Goal: Navigation & Orientation: Find specific page/section

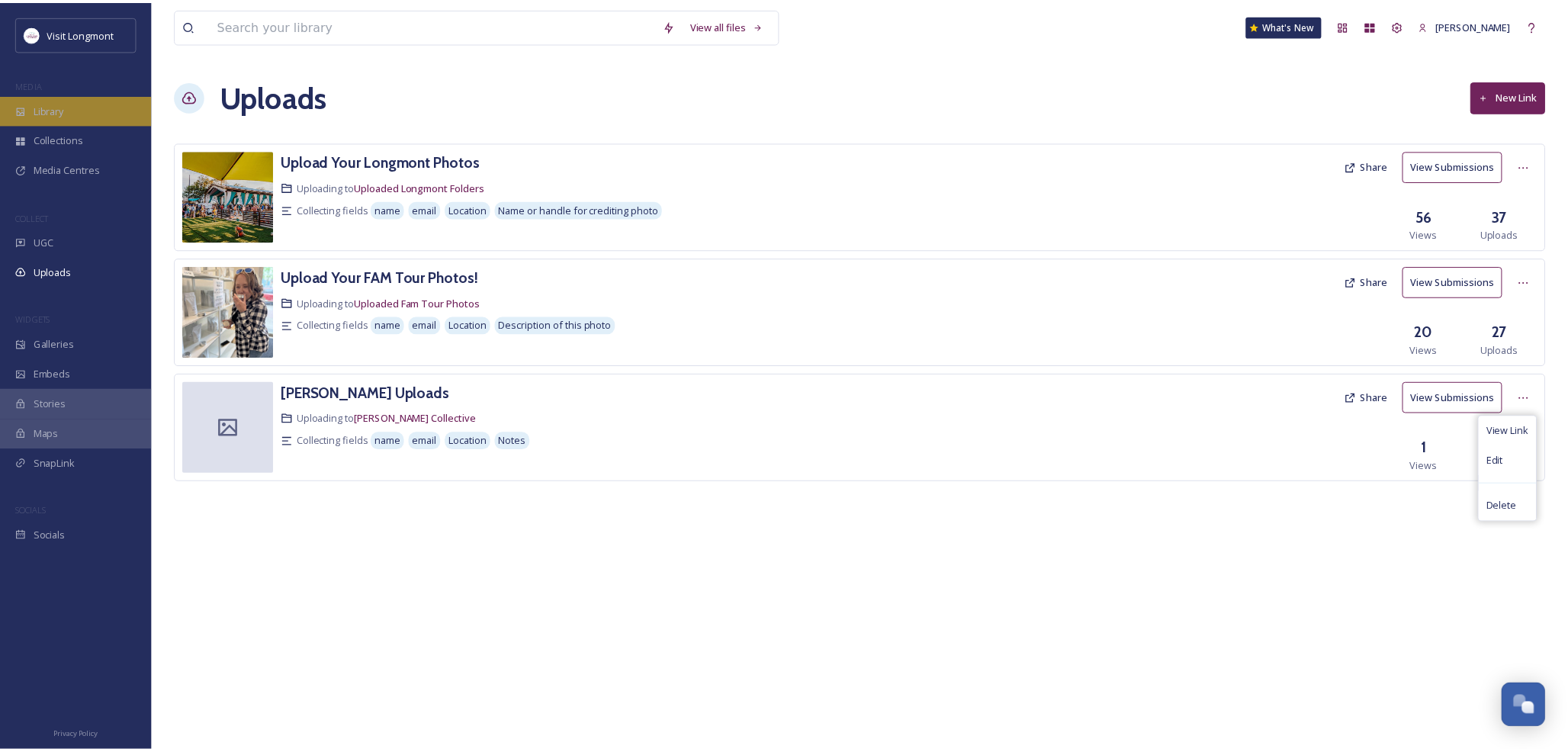
scroll to position [164, 0]
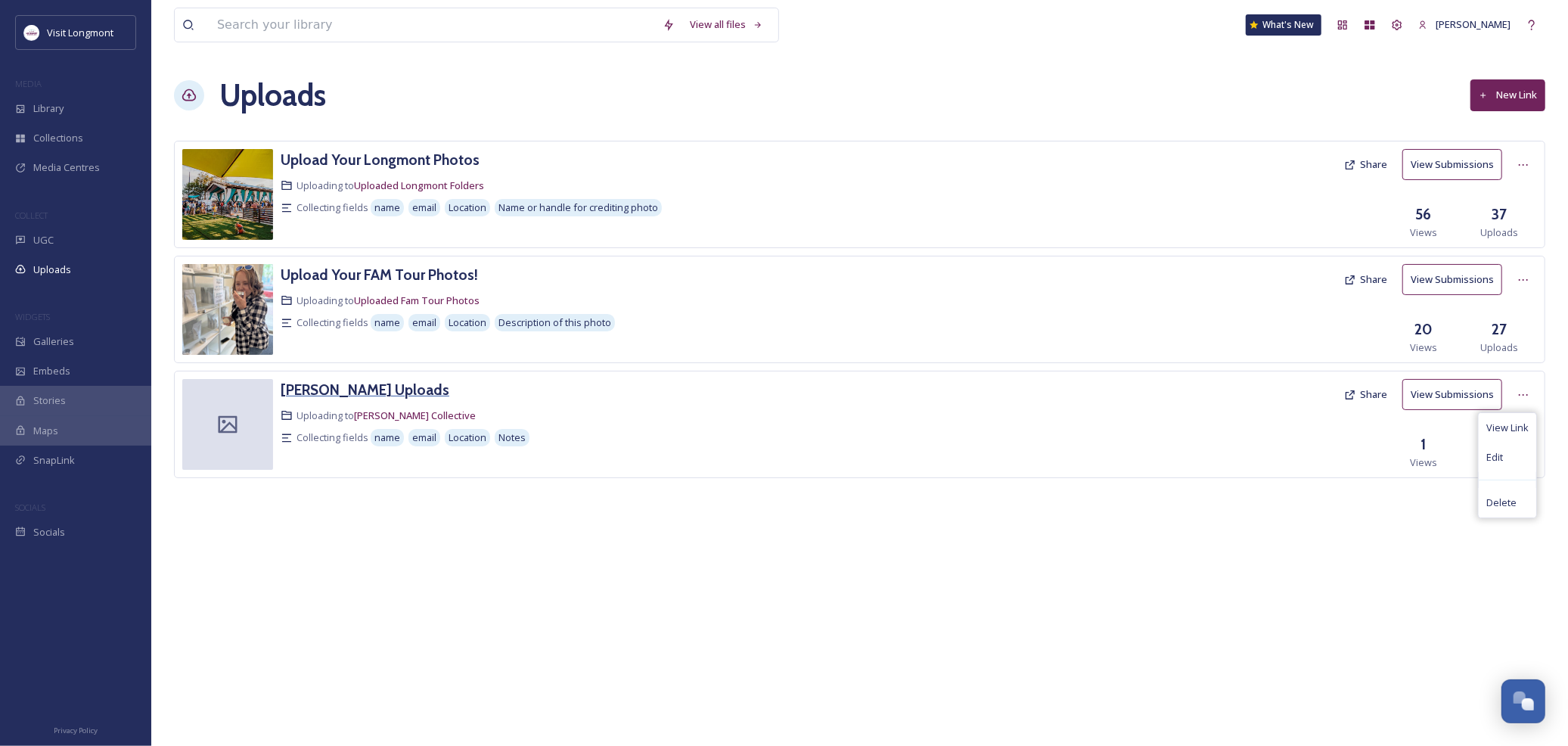
click at [332, 392] on h3 "[PERSON_NAME] Uploads" at bounding box center [364, 389] width 168 height 18
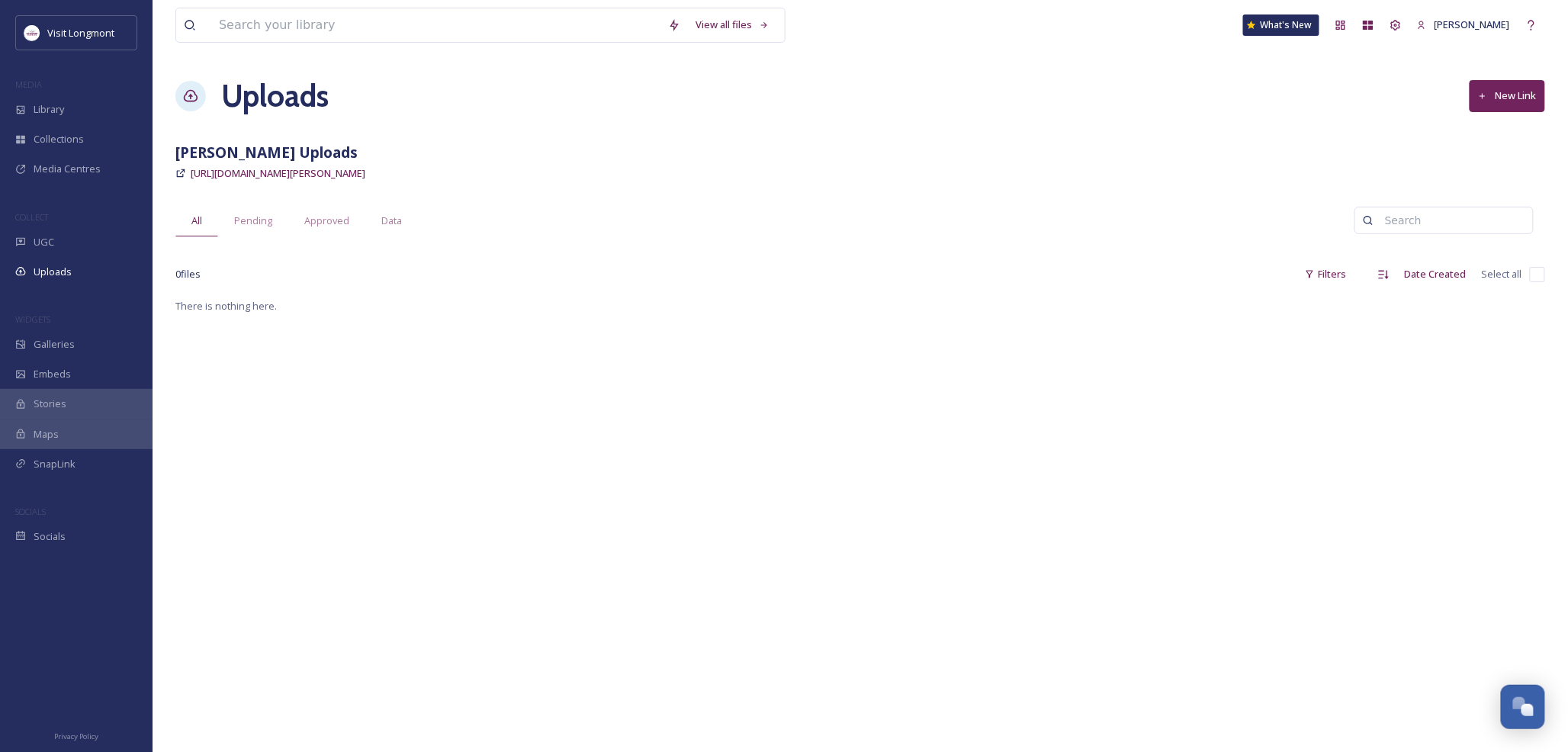
click at [253, 181] on link "[URL][DOMAIN_NAME][PERSON_NAME]" at bounding box center [278, 172] width 175 height 18
click at [50, 278] on span "Uploads" at bounding box center [53, 272] width 38 height 15
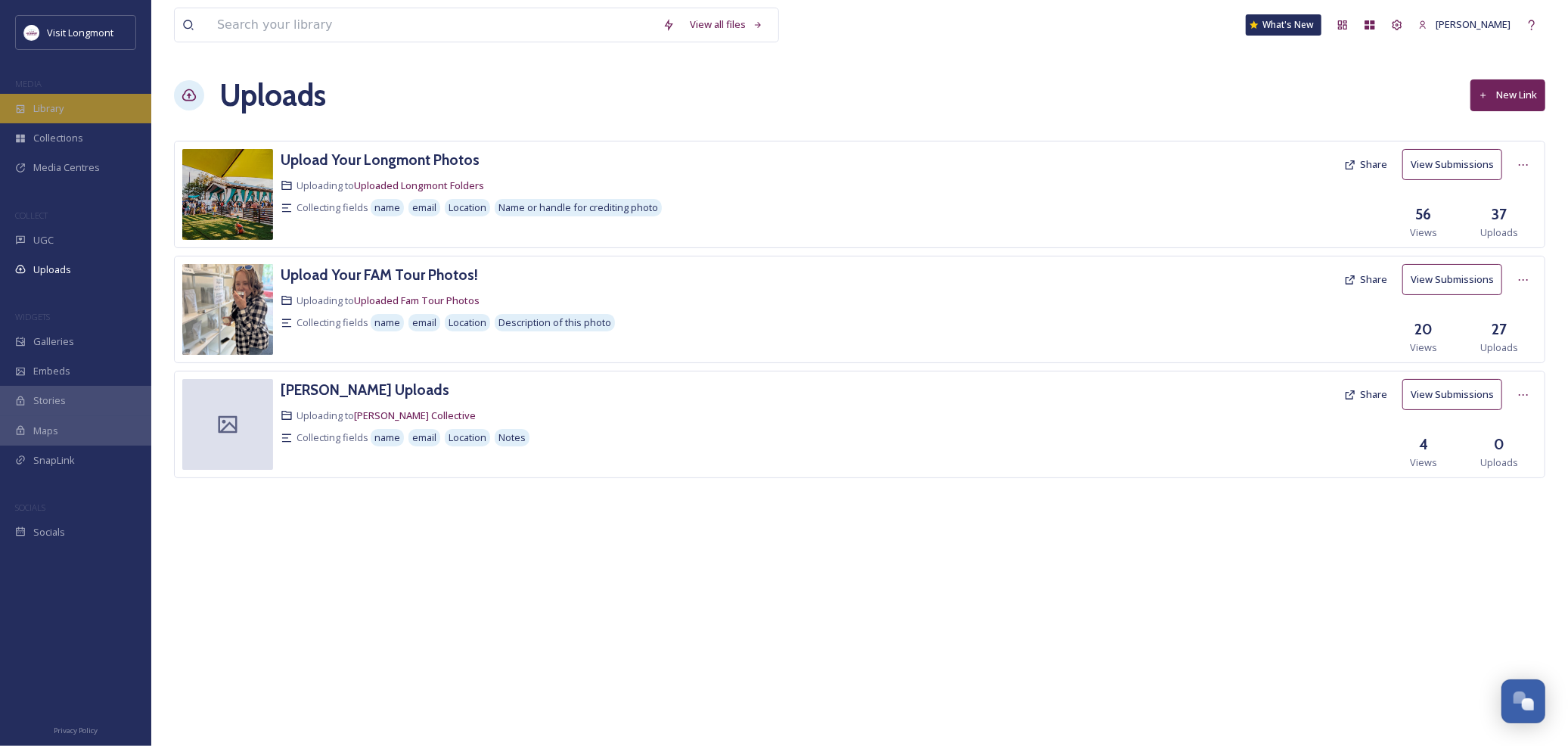
click at [48, 111] on span "Library" at bounding box center [48, 108] width 30 height 15
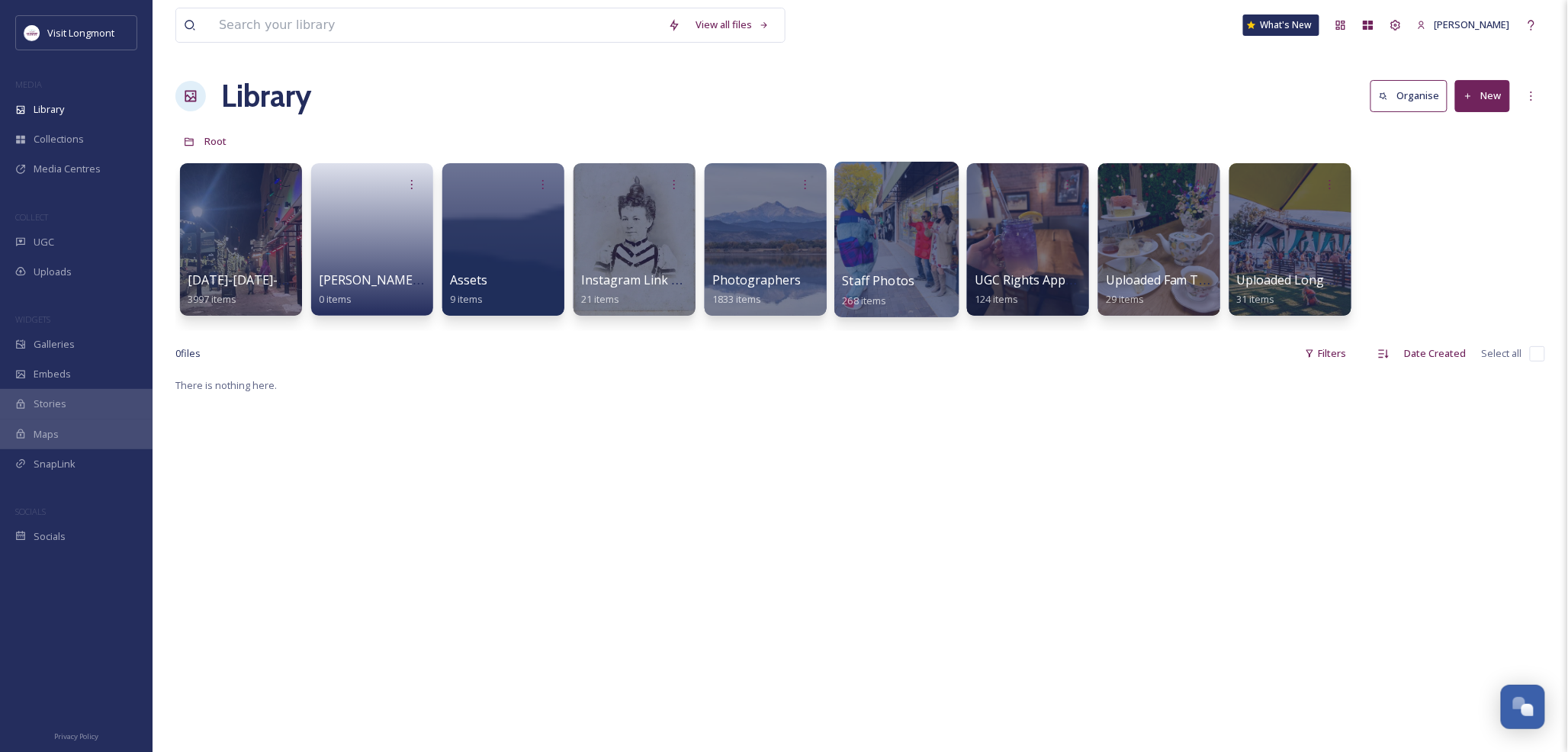
click at [903, 268] on div at bounding box center [896, 239] width 124 height 156
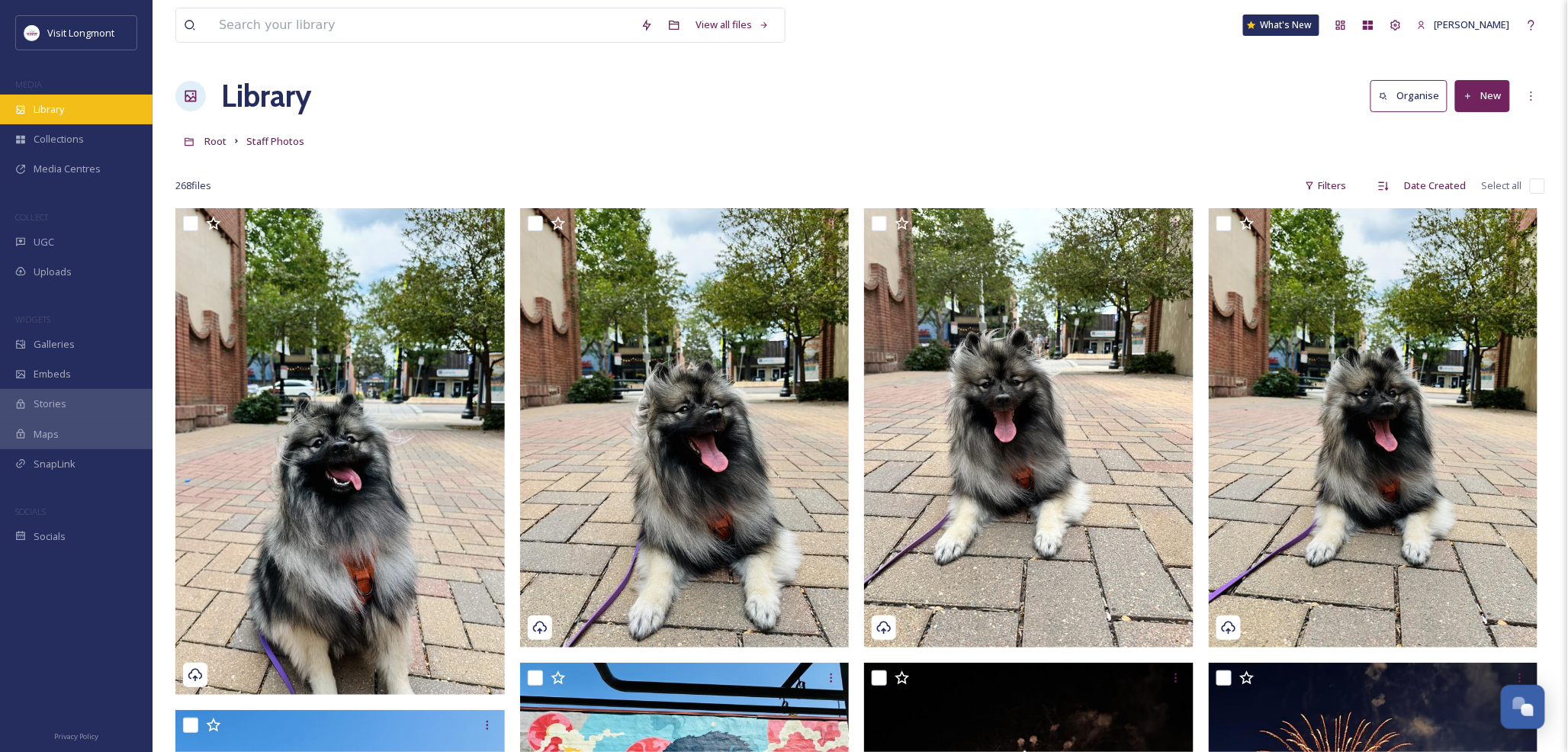
click at [19, 112] on icon at bounding box center [21, 110] width 9 height 9
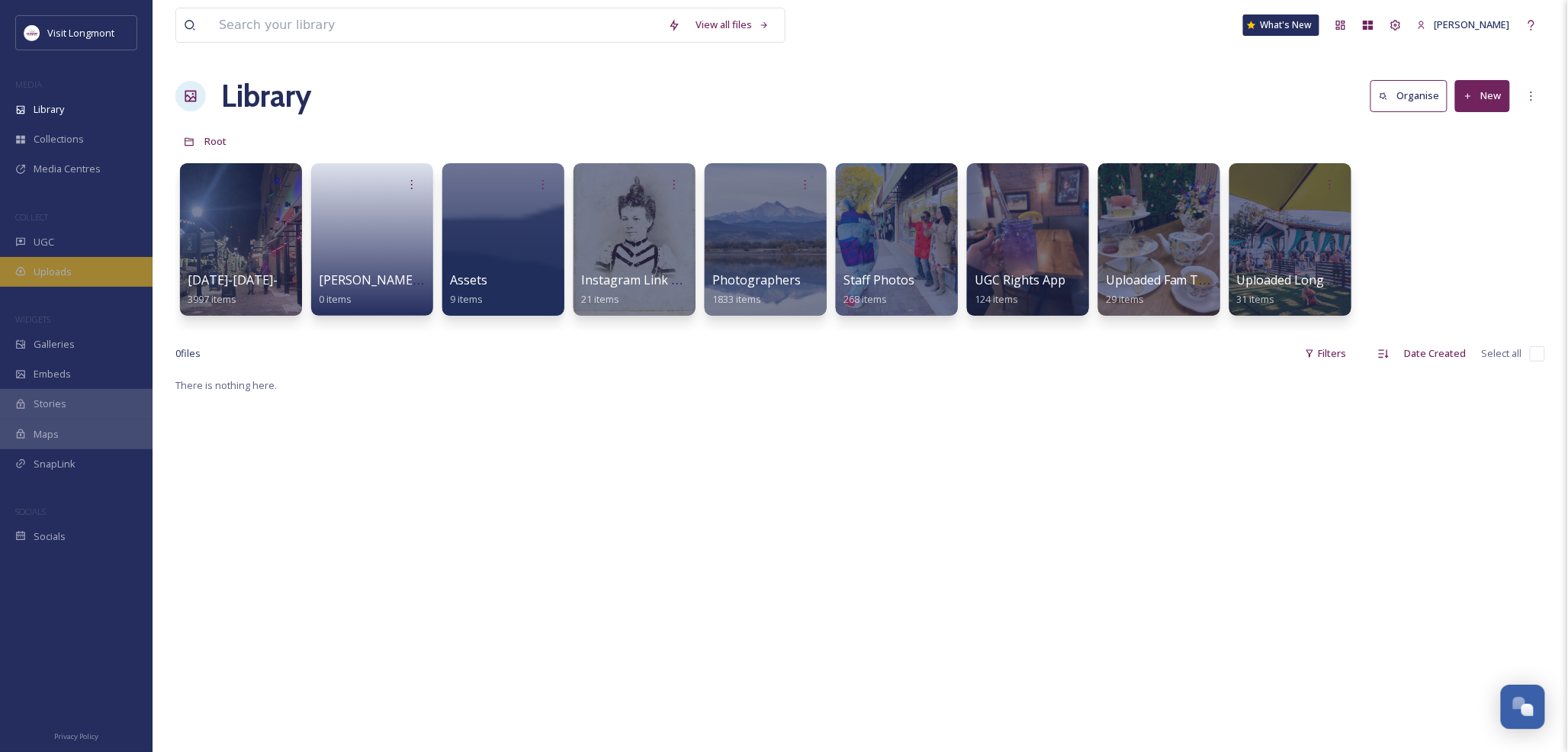
click at [48, 269] on span "Uploads" at bounding box center [53, 272] width 38 height 15
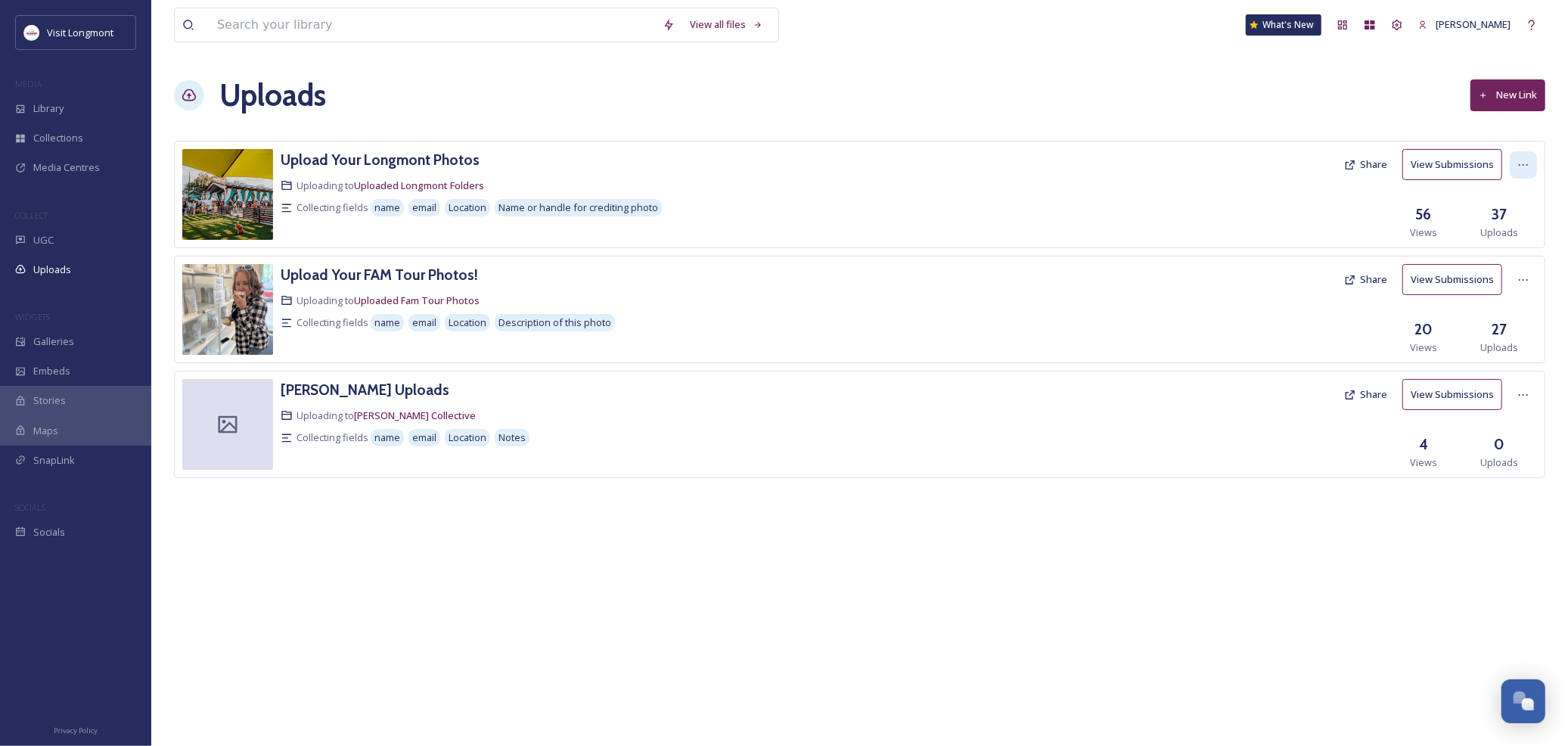
click at [1533, 159] on div at bounding box center [1523, 165] width 28 height 28
click at [1514, 199] on span "View Link" at bounding box center [1507, 198] width 42 height 15
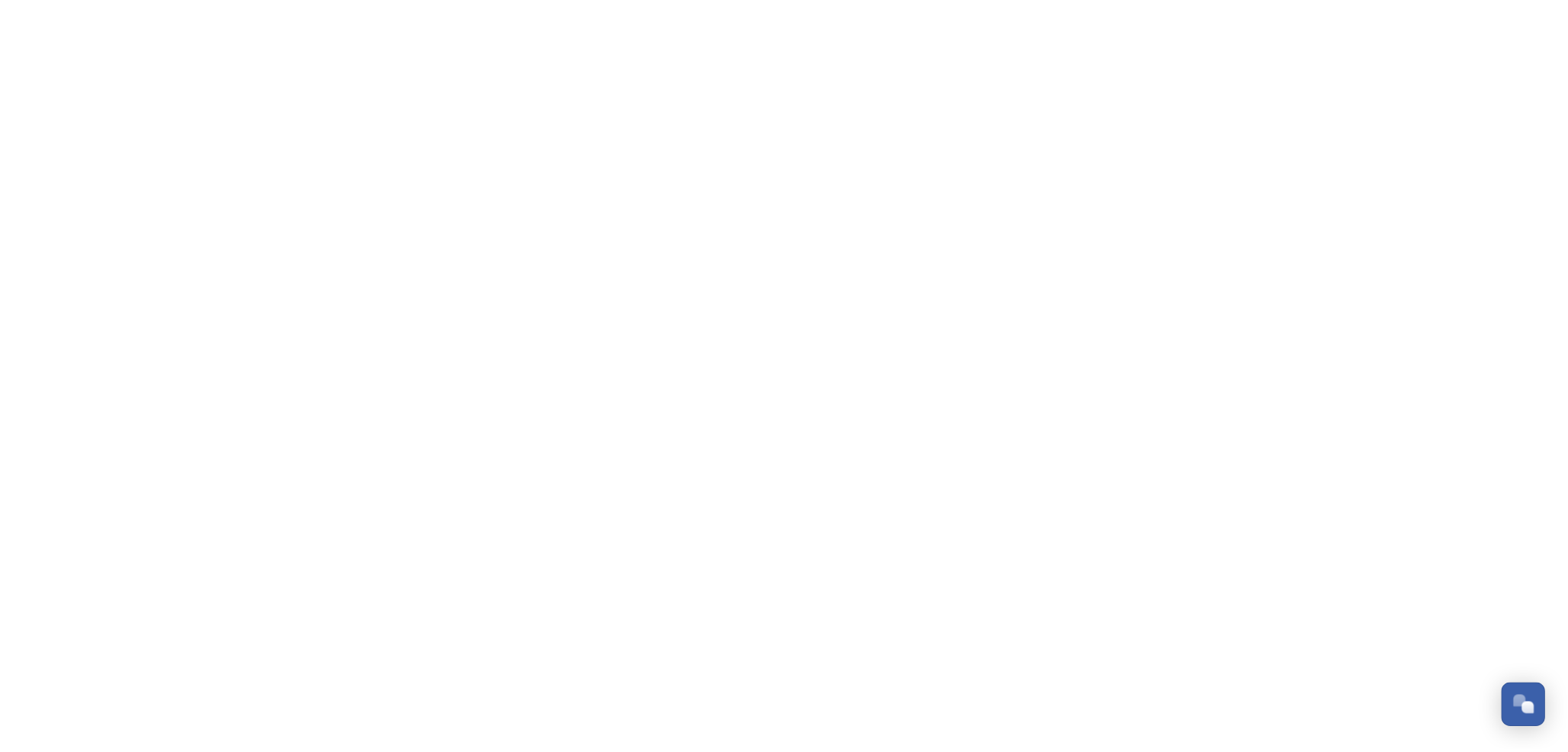
scroll to position [164, 0]
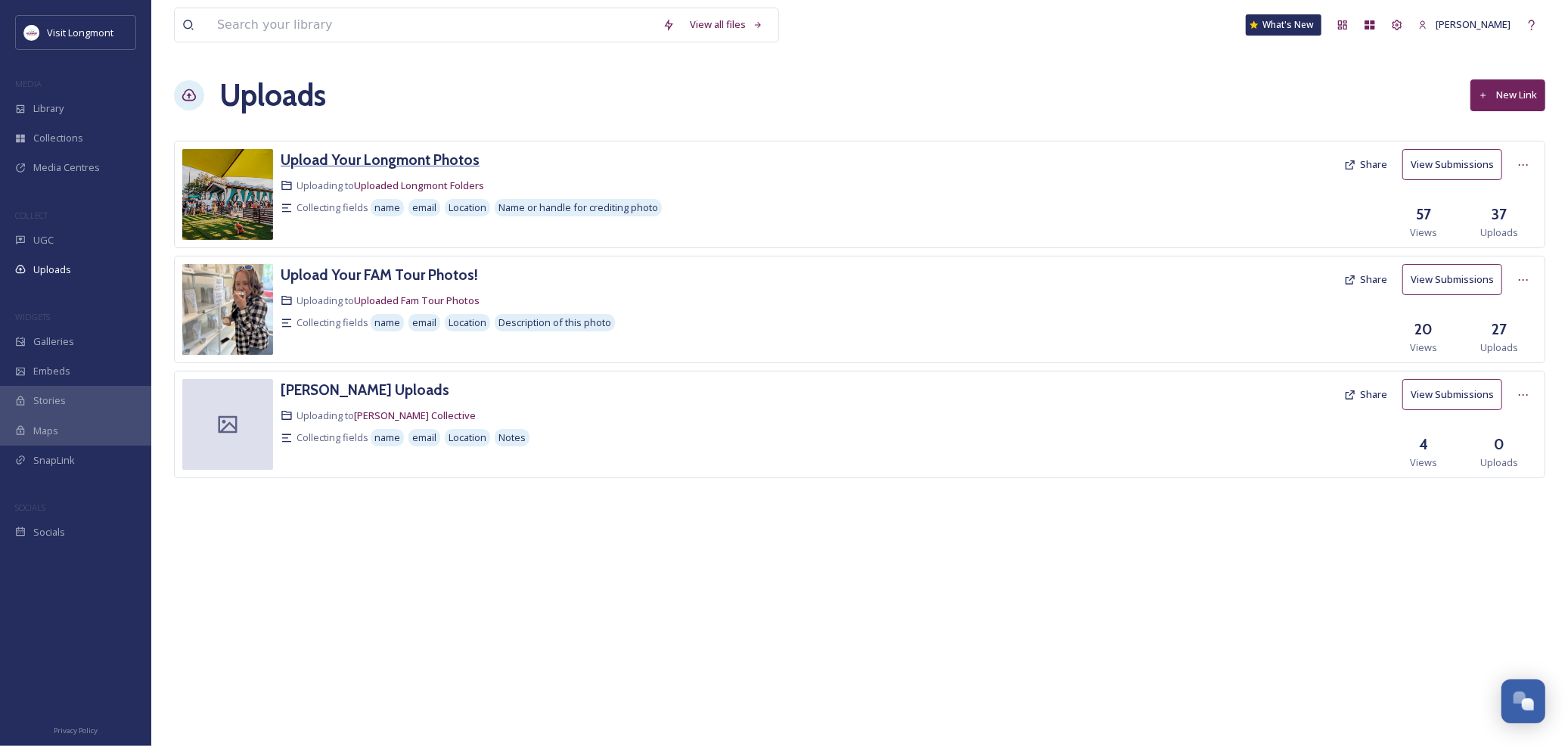
click at [424, 161] on h3 "Upload Your Longmont Photos" at bounding box center [380, 159] width 199 height 18
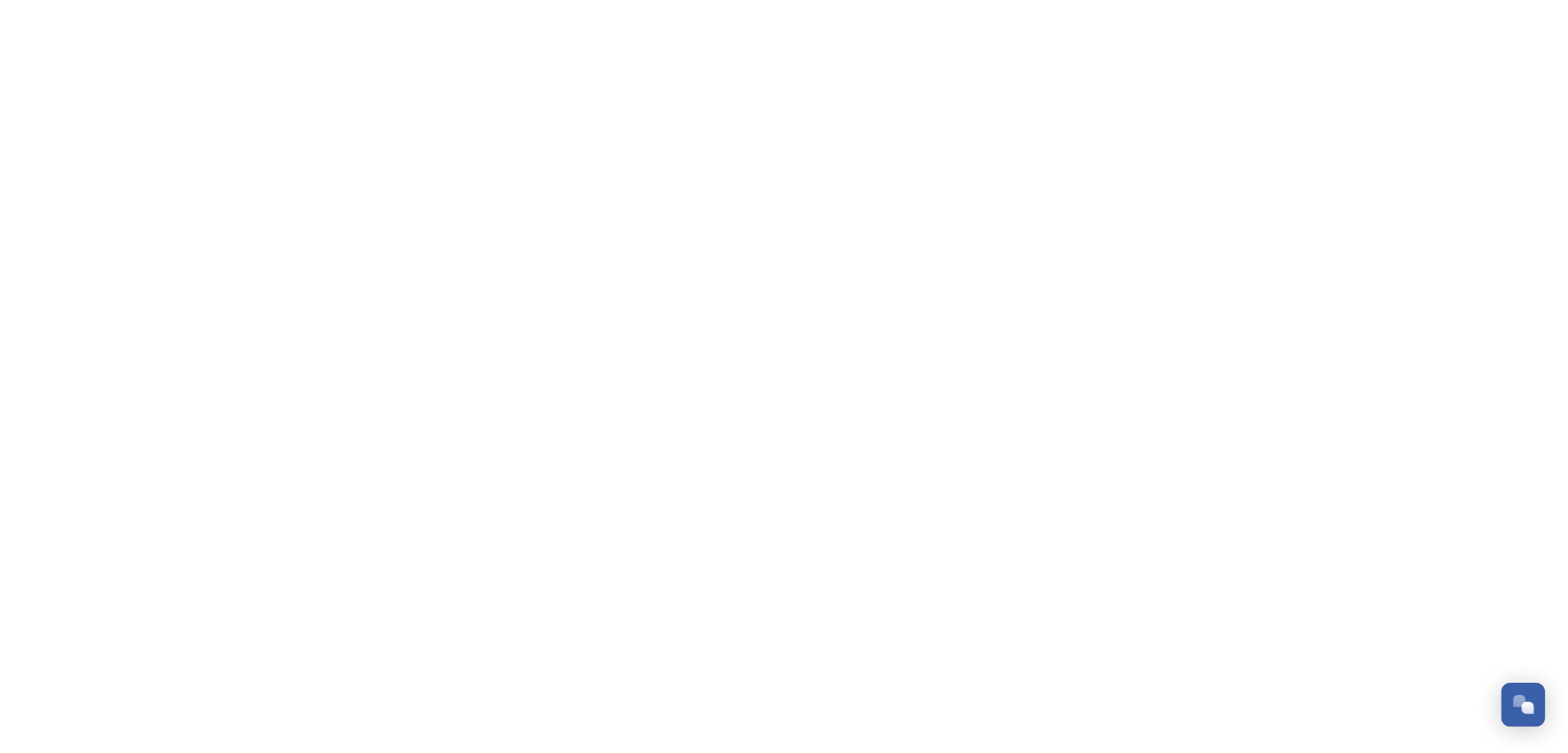
scroll to position [165, 0]
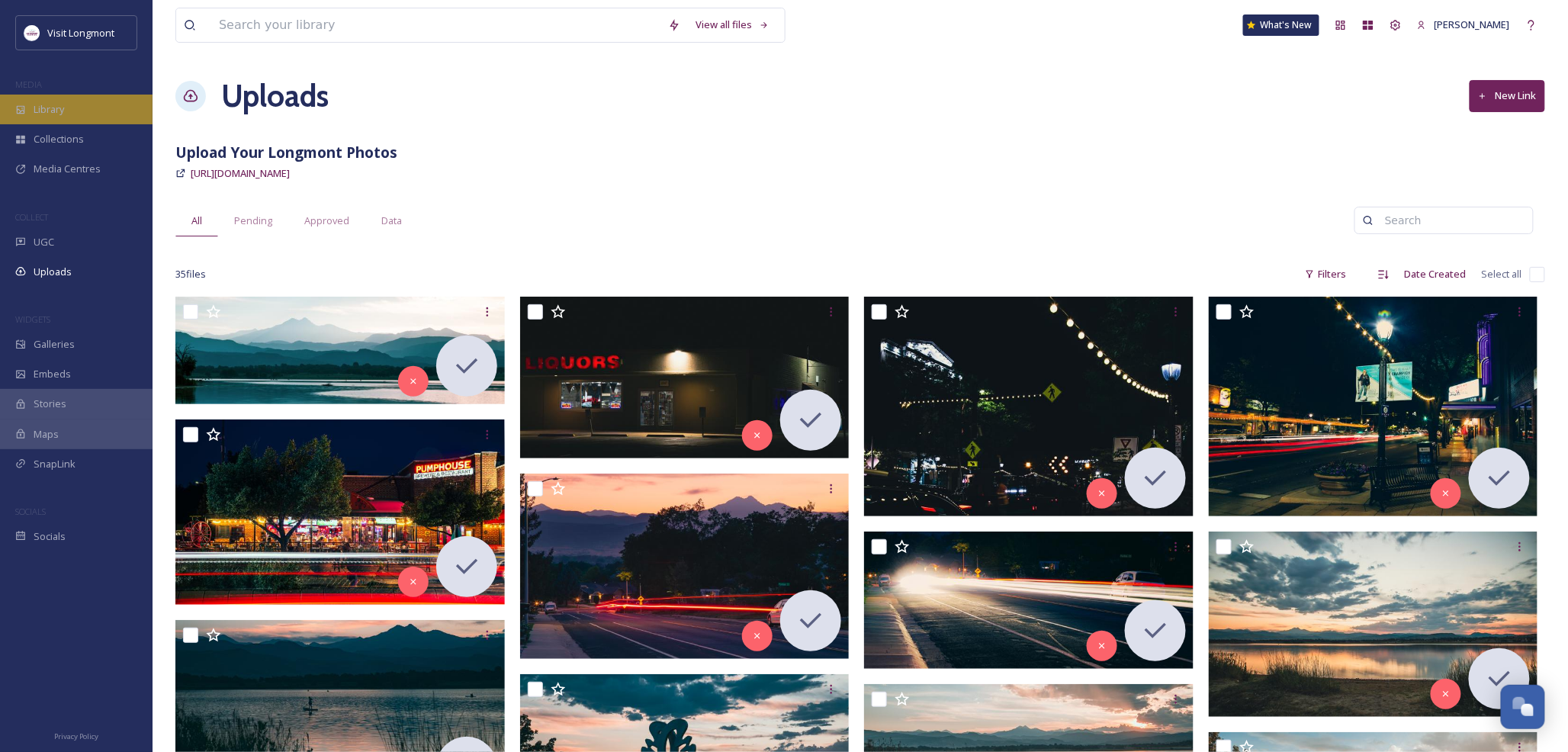
click at [58, 108] on span "Library" at bounding box center [49, 109] width 30 height 15
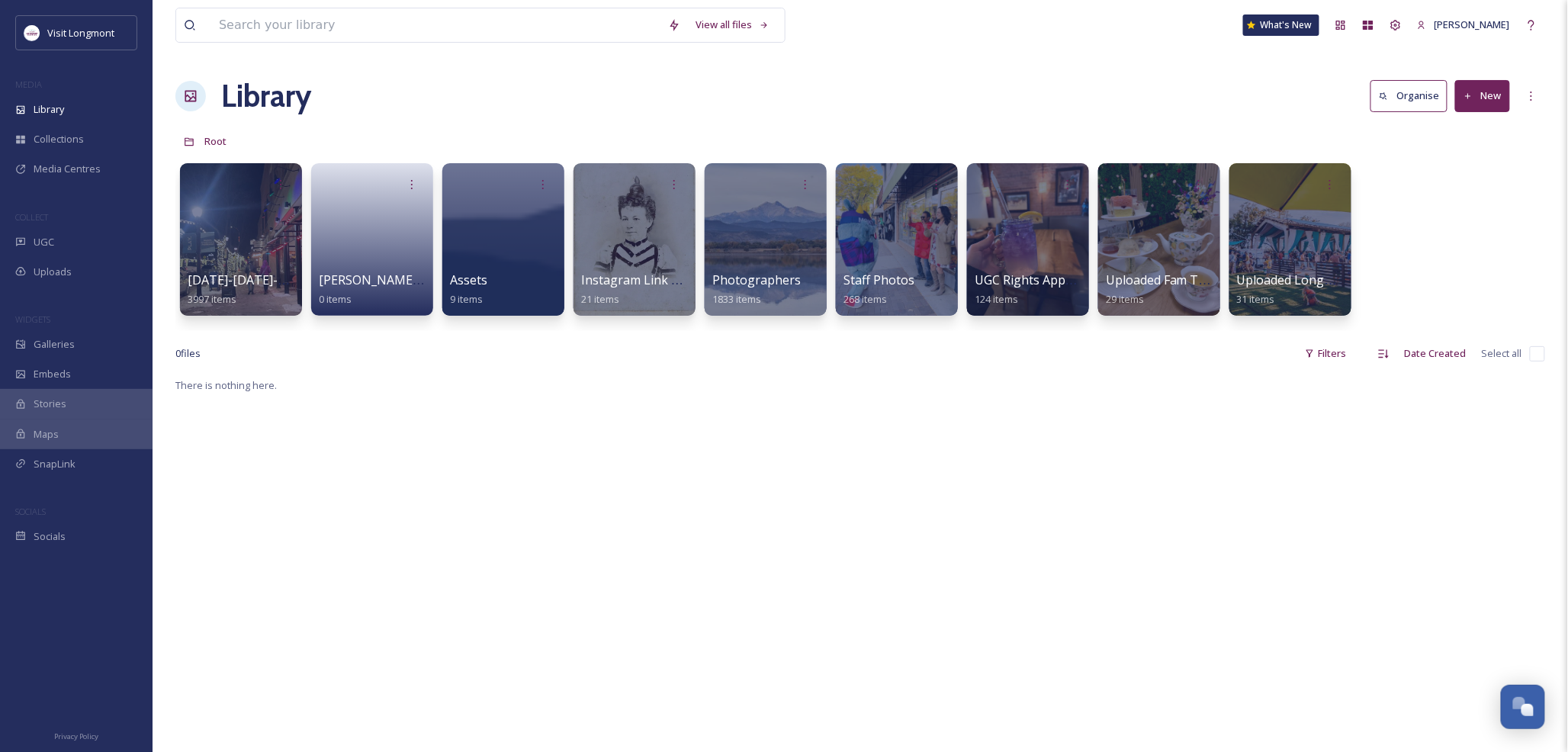
scroll to position [163, 0]
